Goal: Navigation & Orientation: Find specific page/section

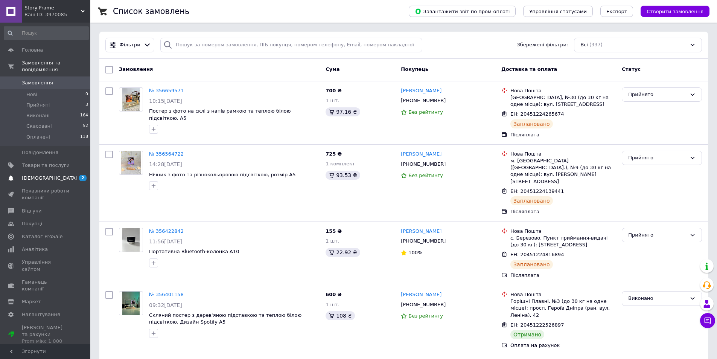
click at [48, 175] on span "[DEMOGRAPHIC_DATA]" at bounding box center [50, 178] width 56 height 7
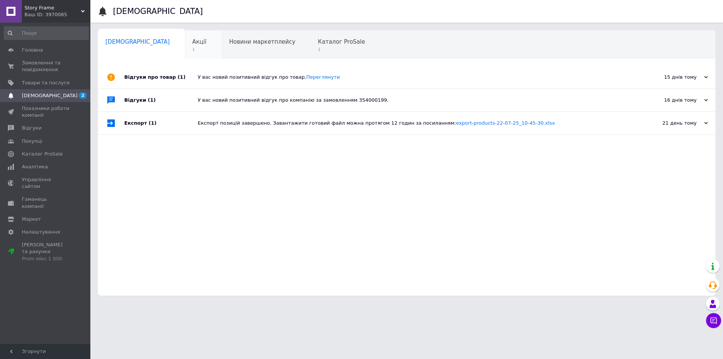
click at [185, 44] on div "Акції 1" at bounding box center [203, 44] width 37 height 29
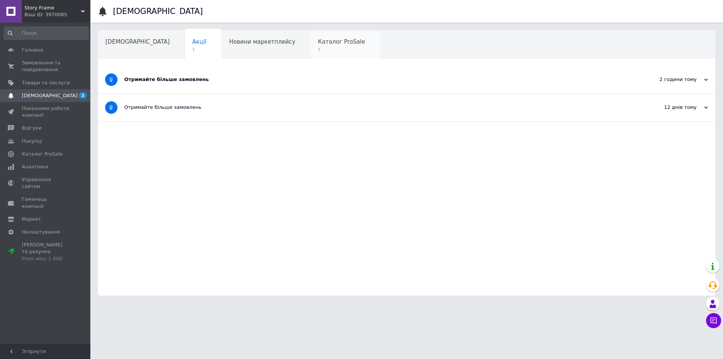
click at [310, 46] on div "Каталог ProSale 1" at bounding box center [345, 44] width 70 height 29
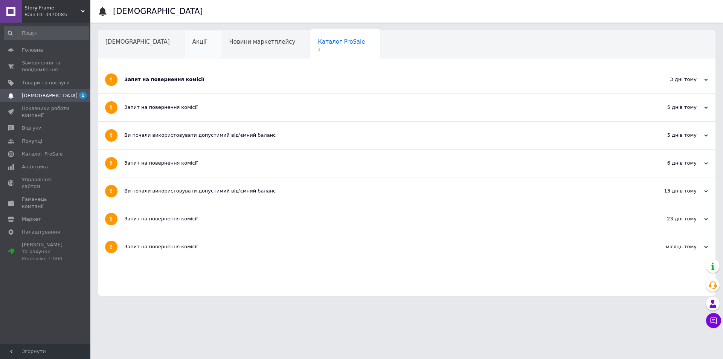
click at [185, 42] on div "Акції" at bounding box center [203, 44] width 37 height 29
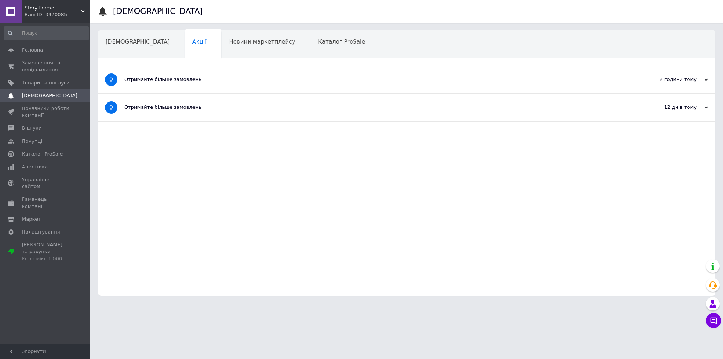
click at [222, 84] on div "Отримайте більше замовлень" at bounding box center [378, 79] width 508 height 27
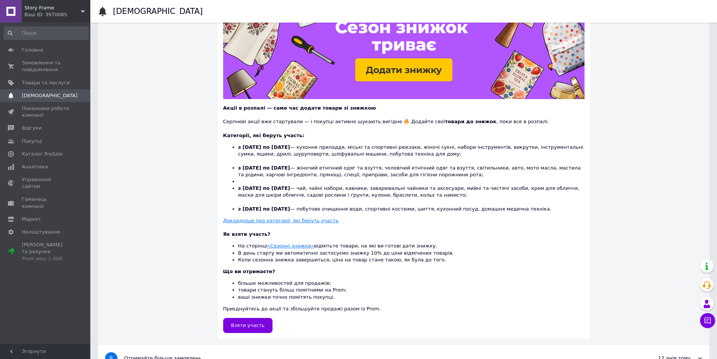
scroll to position [113, 0]
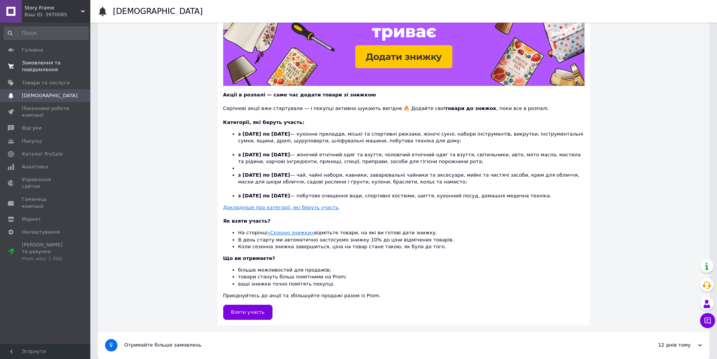
click at [41, 66] on span "Замовлення та повідомлення" at bounding box center [46, 66] width 48 height 14
